Goal: Task Accomplishment & Management: Manage account settings

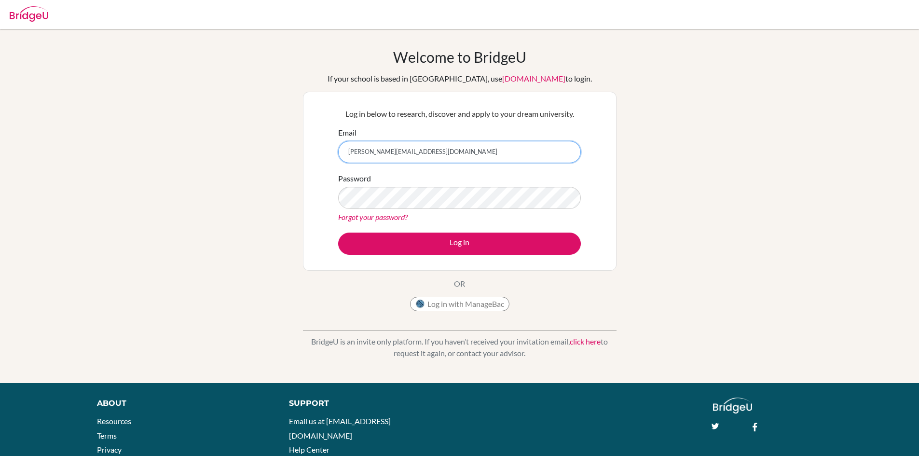
type input "[PERSON_NAME][EMAIL_ADDRESS][DOMAIN_NAME]"
click at [338, 232] on button "Log in" at bounding box center [459, 243] width 243 height 22
type input "[PERSON_NAME][EMAIL_ADDRESS][DOMAIN_NAME]"
click at [338, 232] on button "Log in" at bounding box center [459, 243] width 243 height 22
